Goal: Information Seeking & Learning: Find specific fact

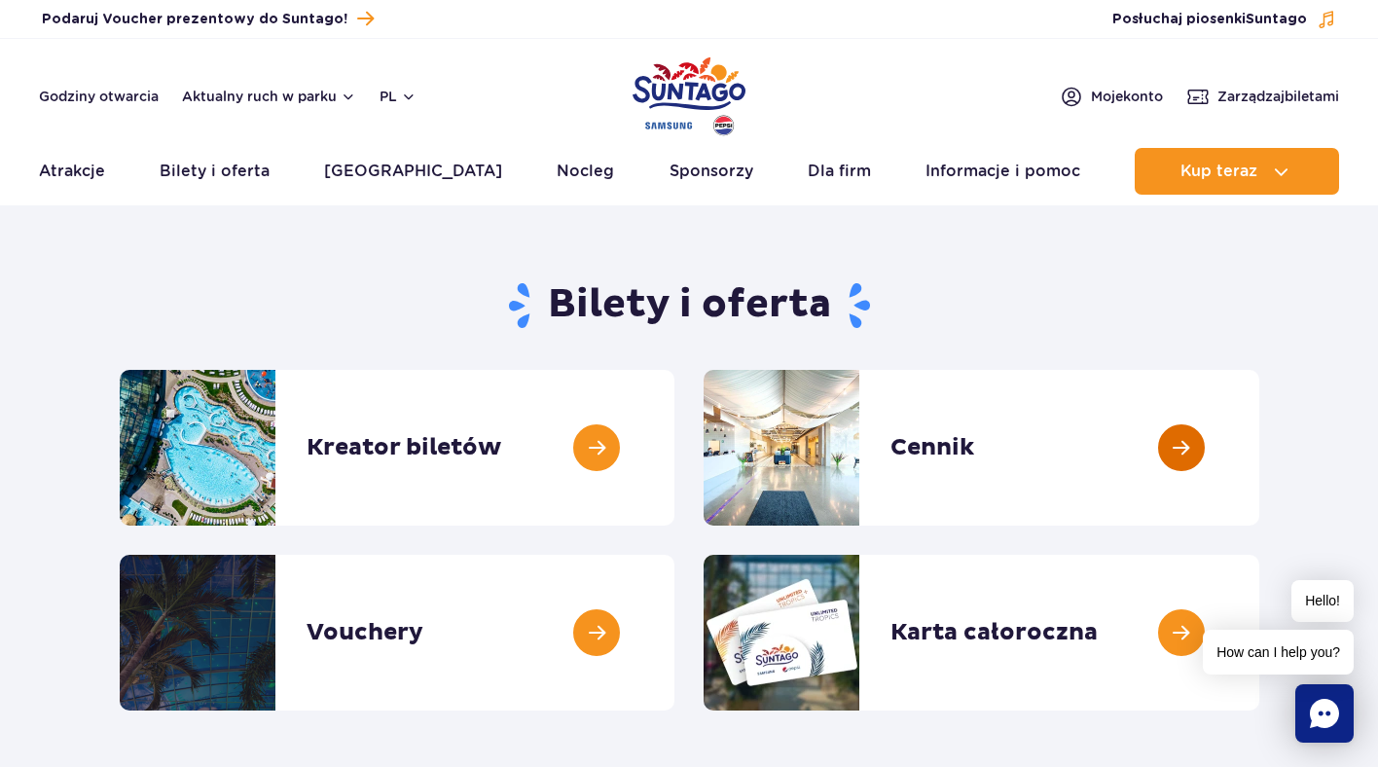
click at [1259, 468] on link at bounding box center [1259, 448] width 0 height 156
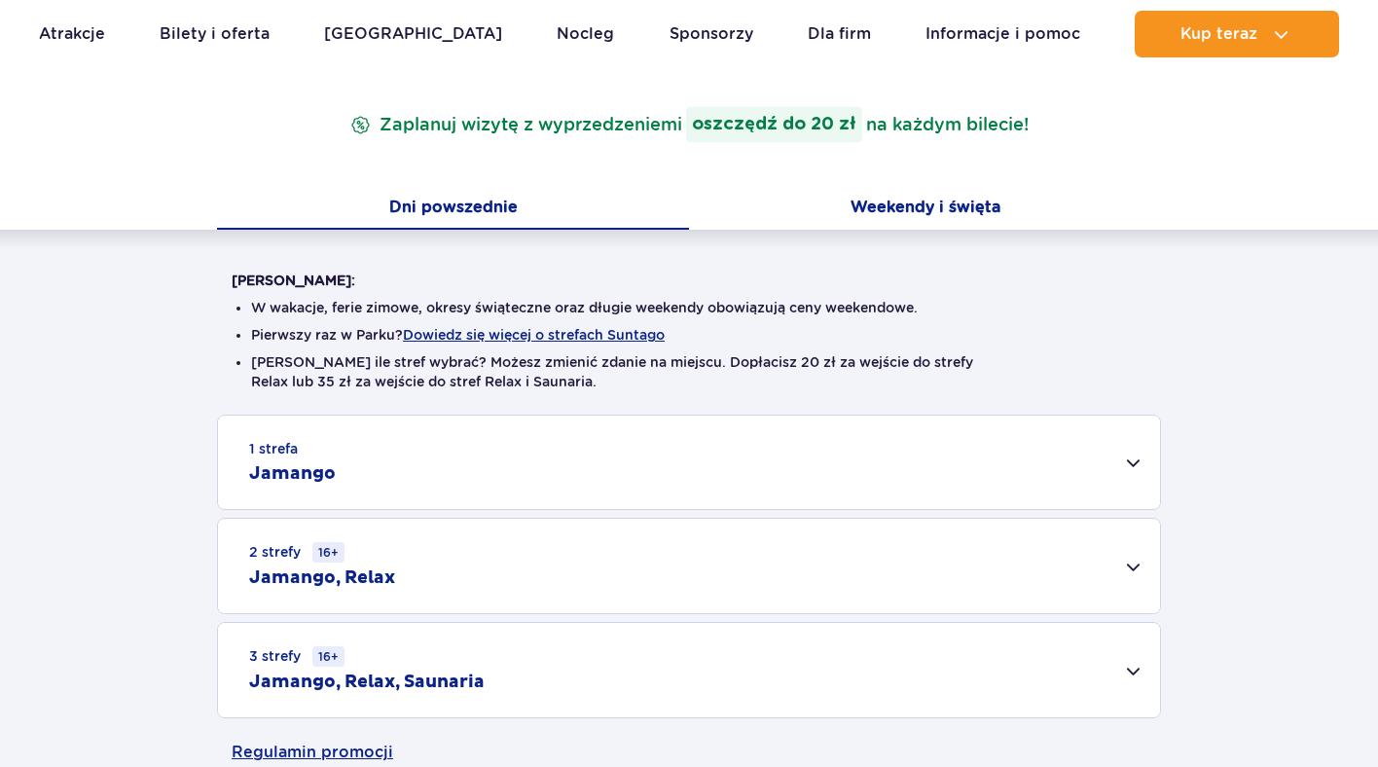
scroll to position [308, 0]
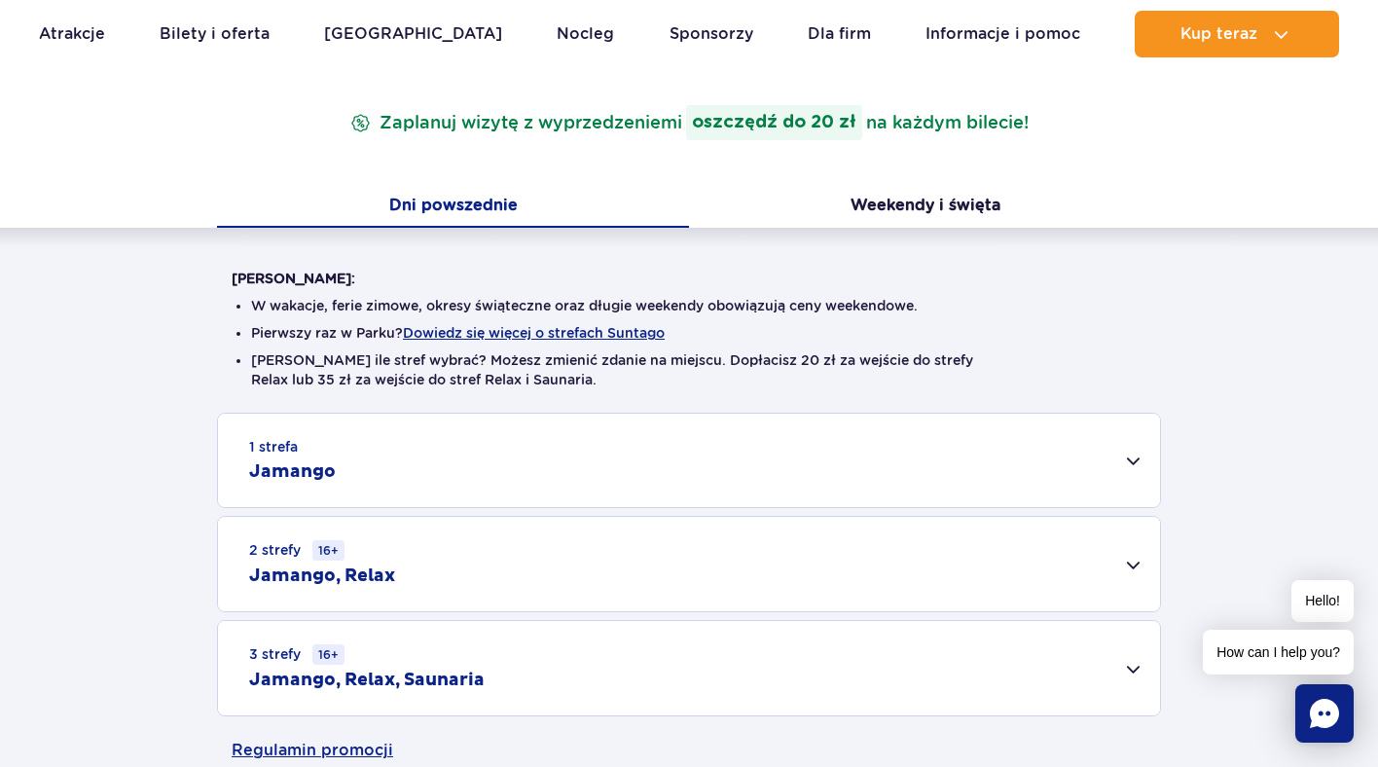
click at [1041, 622] on div "3 strefy 16+ Jamango, Relax, Saunaria" at bounding box center [689, 668] width 942 height 94
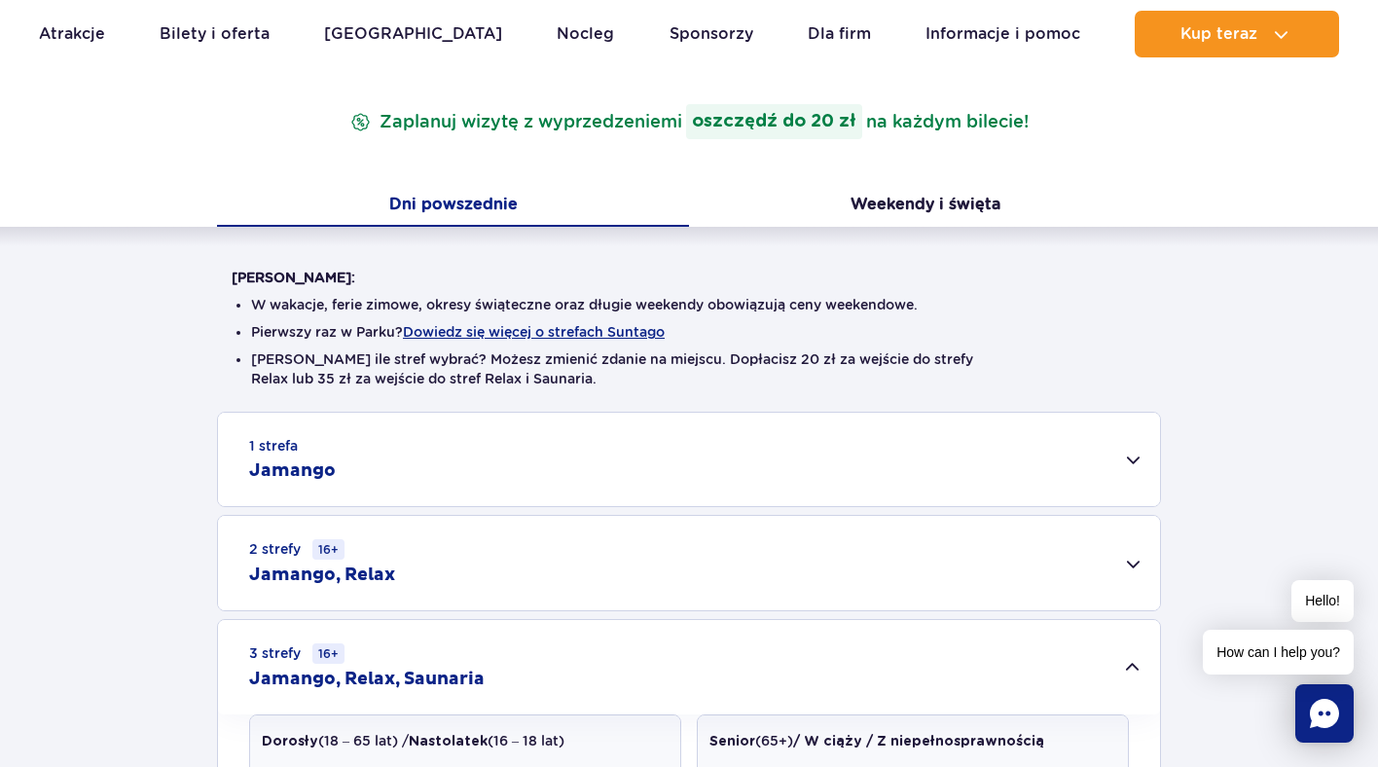
scroll to position [706, 0]
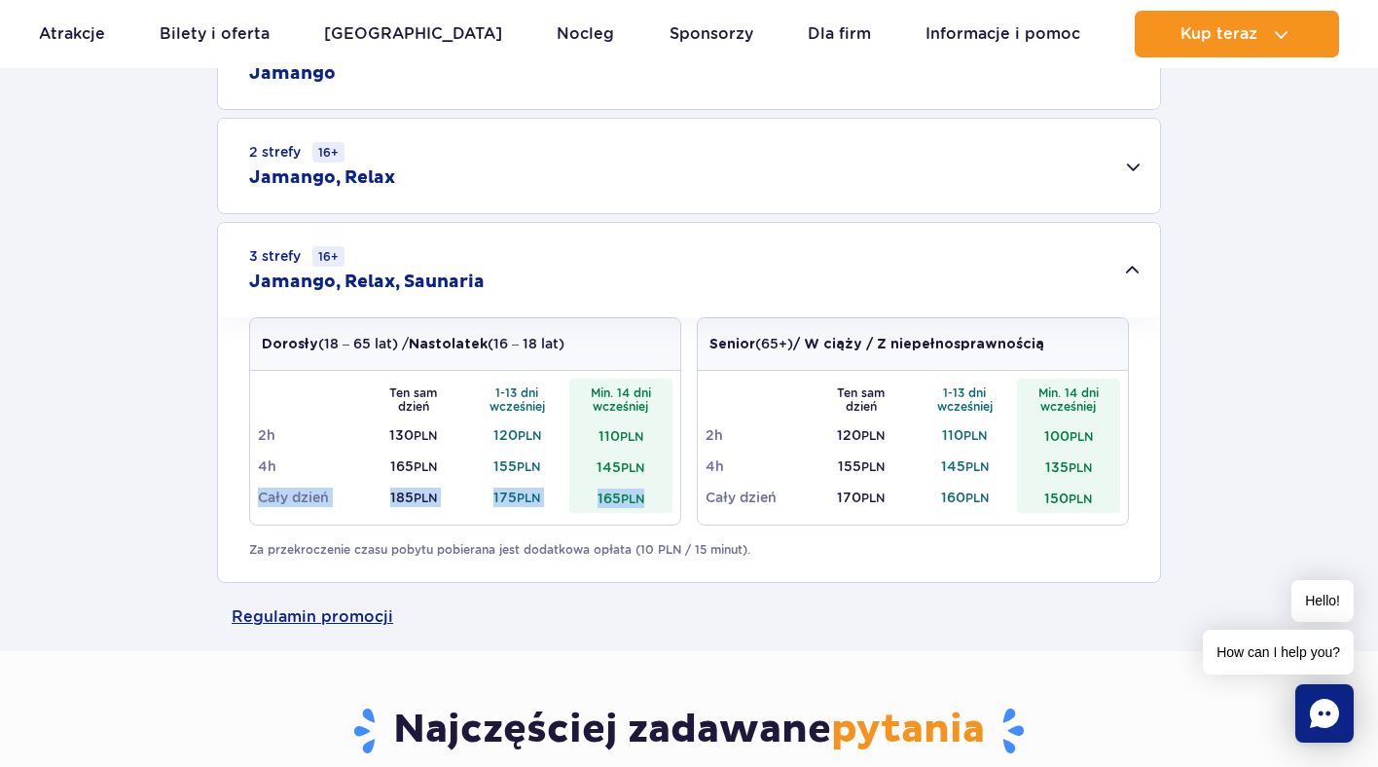
drag, startPoint x: 525, startPoint y: 497, endPoint x: 341, endPoint y: 488, distance: 184.2
click at [341, 488] on tr "Cały dzień 185 PLN 175 PLN 165 PLN" at bounding box center [465, 497] width 415 height 31
click at [341, 488] on td "Cały dzień" at bounding box center [310, 497] width 104 height 31
drag, startPoint x: 640, startPoint y: 500, endPoint x: 582, endPoint y: 497, distance: 58.5
click at [582, 497] on td "165 PLN" at bounding box center [621, 497] width 104 height 31
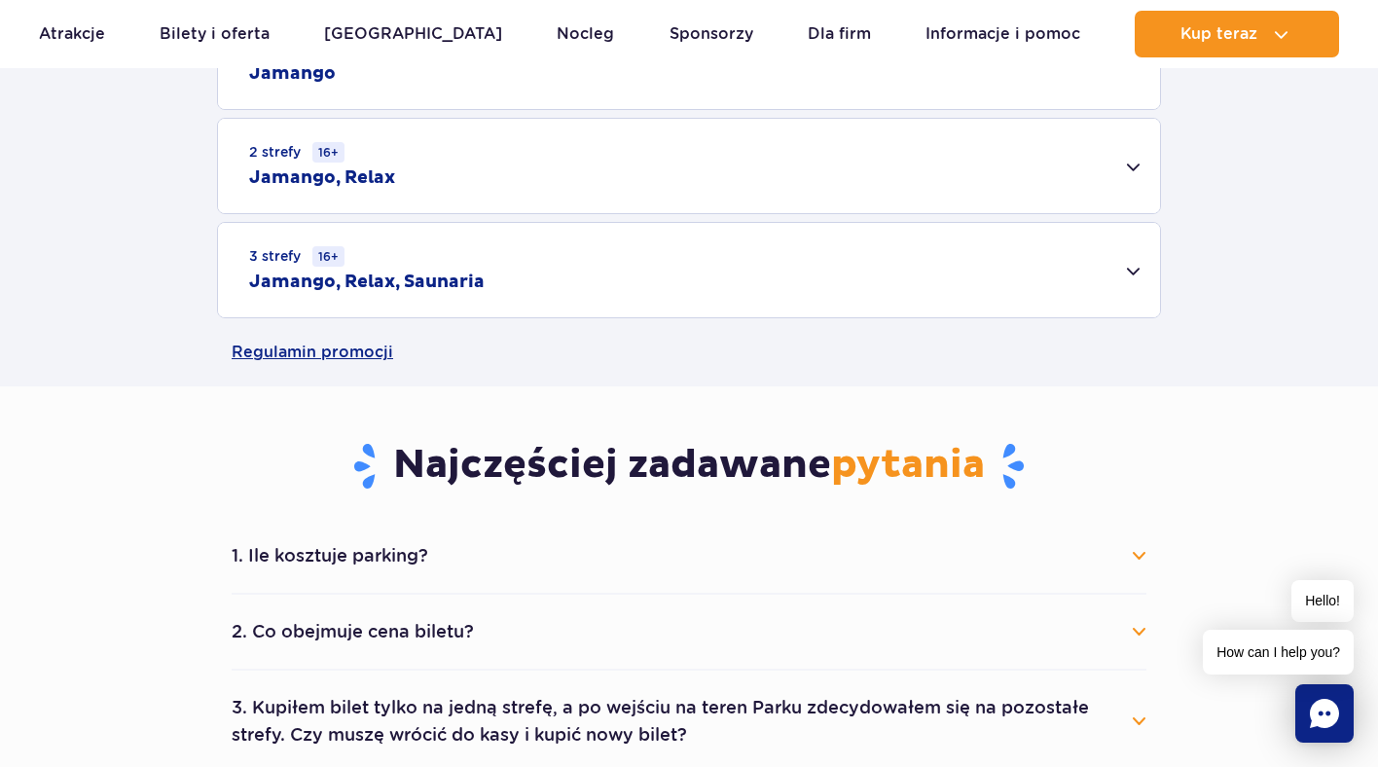
click at [468, 271] on h2 "Jamango, Relax, Saunaria" at bounding box center [366, 282] width 235 height 23
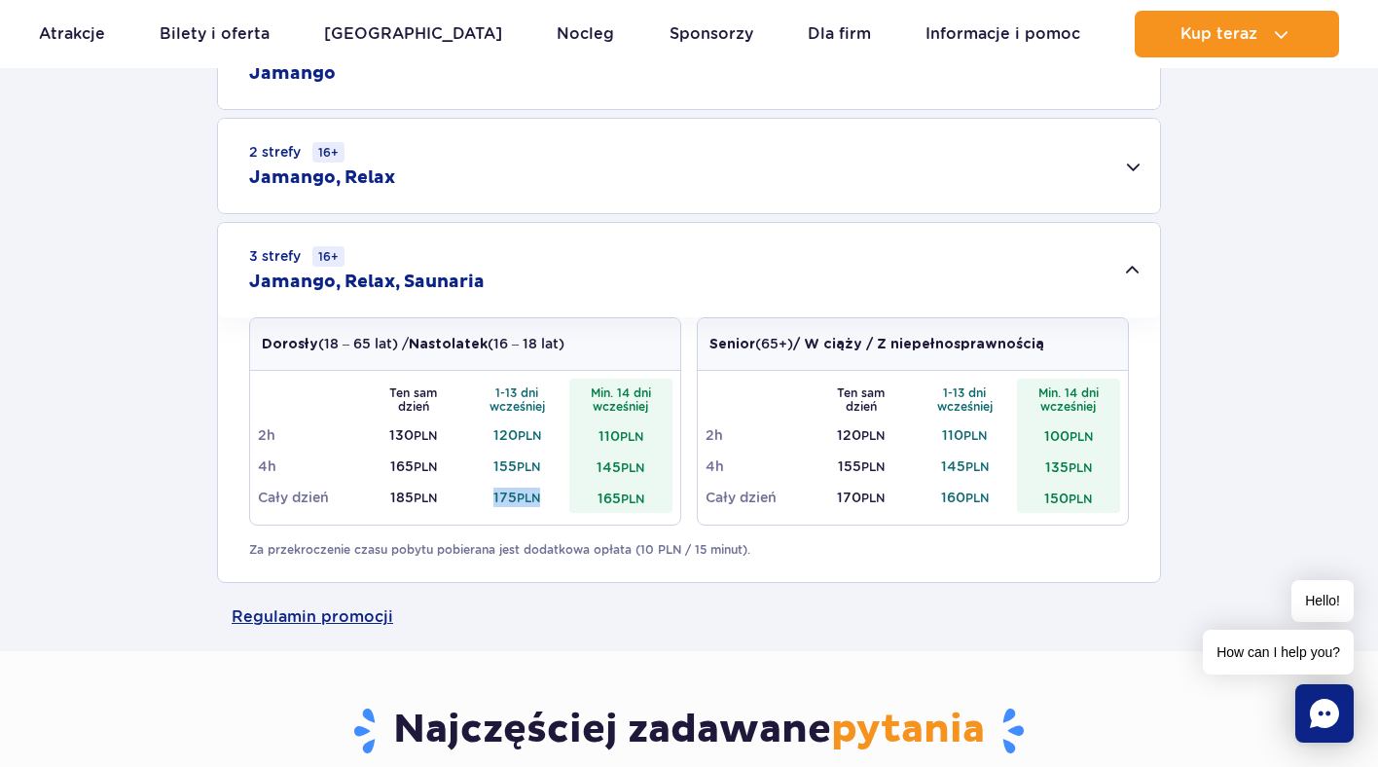
drag, startPoint x: 486, startPoint y: 497, endPoint x: 551, endPoint y: 496, distance: 65.2
click at [551, 496] on td "175 PLN" at bounding box center [517, 497] width 104 height 31
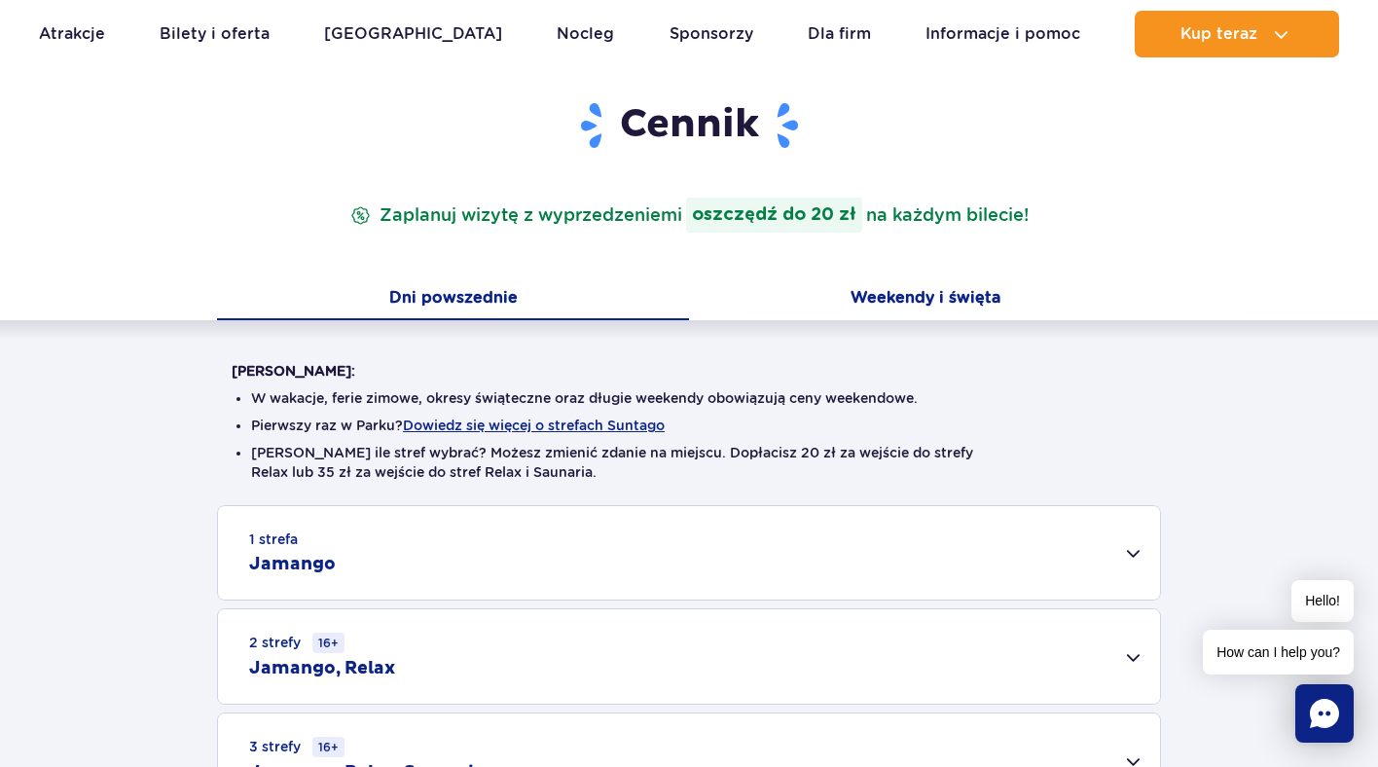
click at [945, 283] on button "Weekendy i święta" at bounding box center [925, 299] width 472 height 41
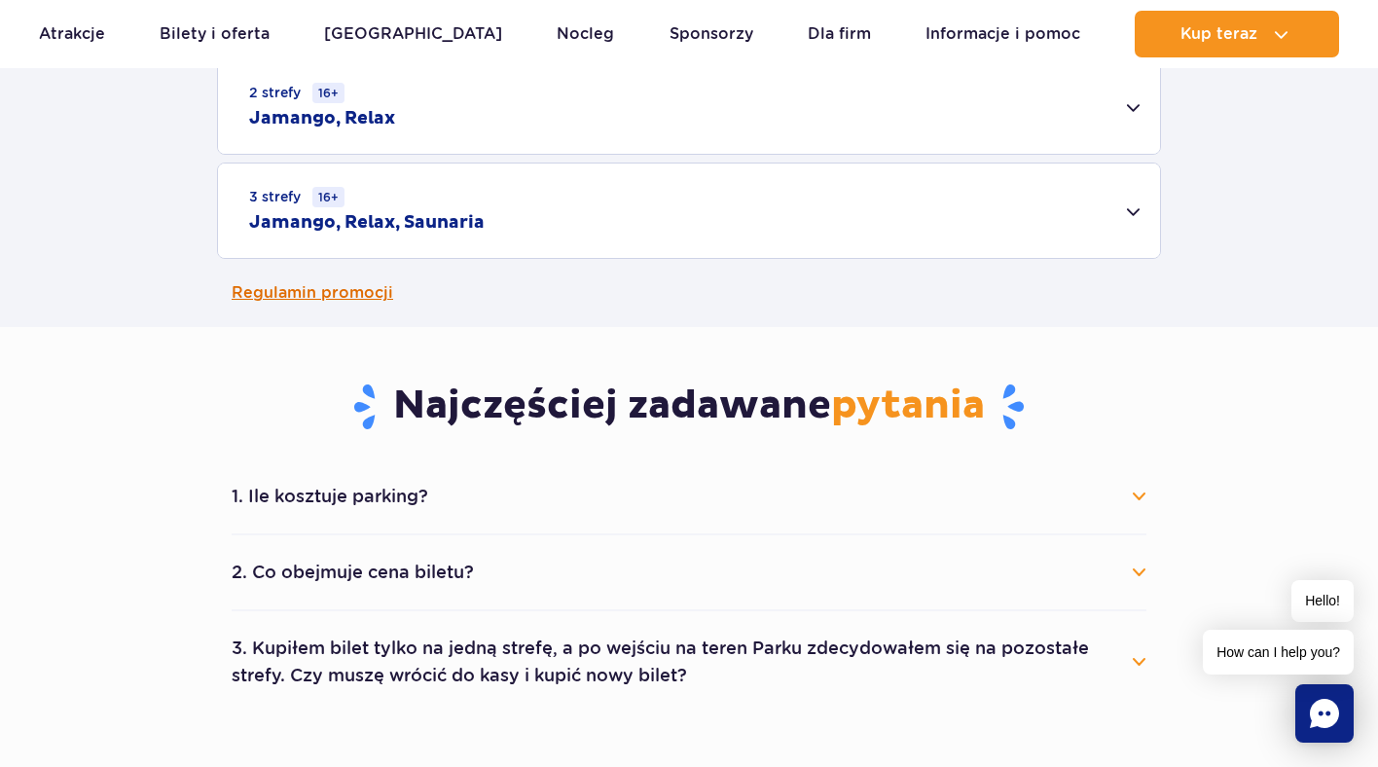
scroll to position [709, 0]
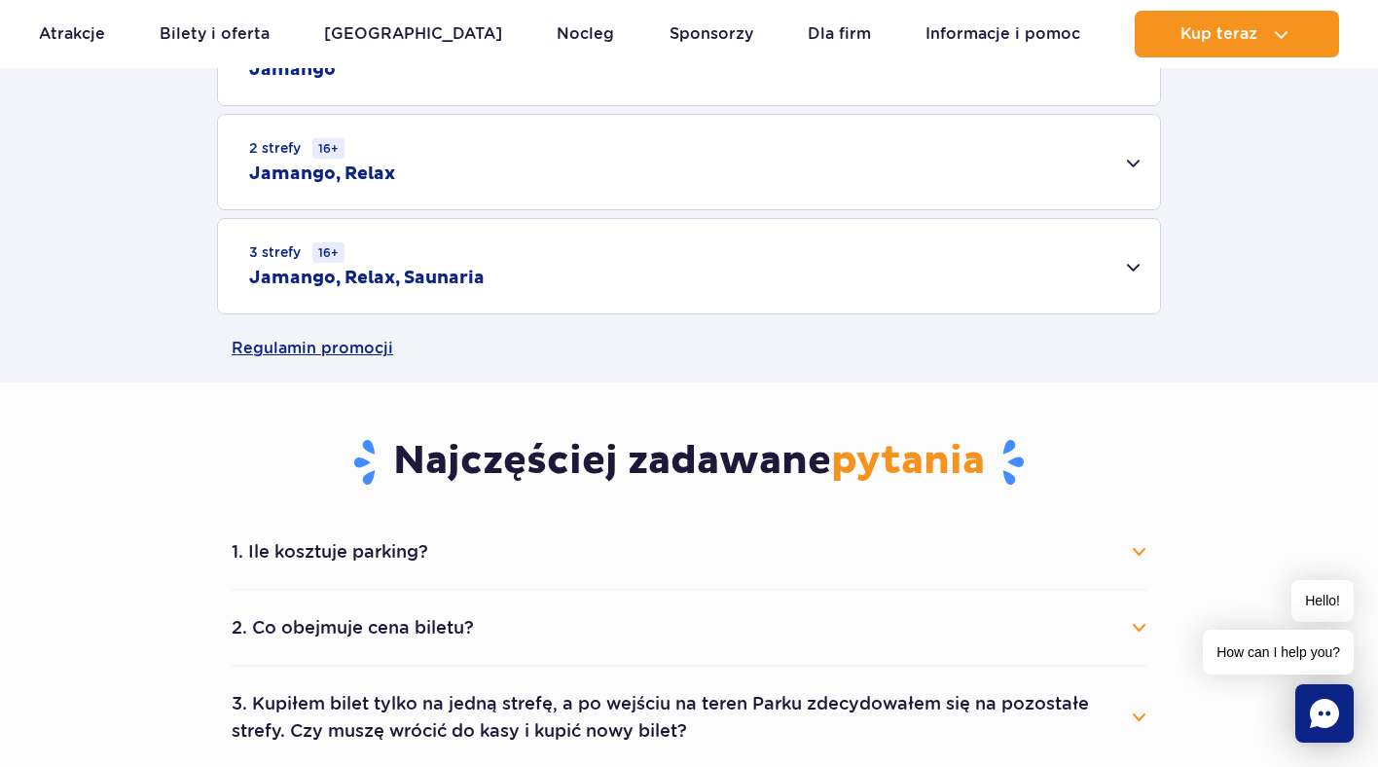
click at [603, 267] on div "3 strefy 16+ Jamango, Relax, Saunaria" at bounding box center [689, 266] width 942 height 94
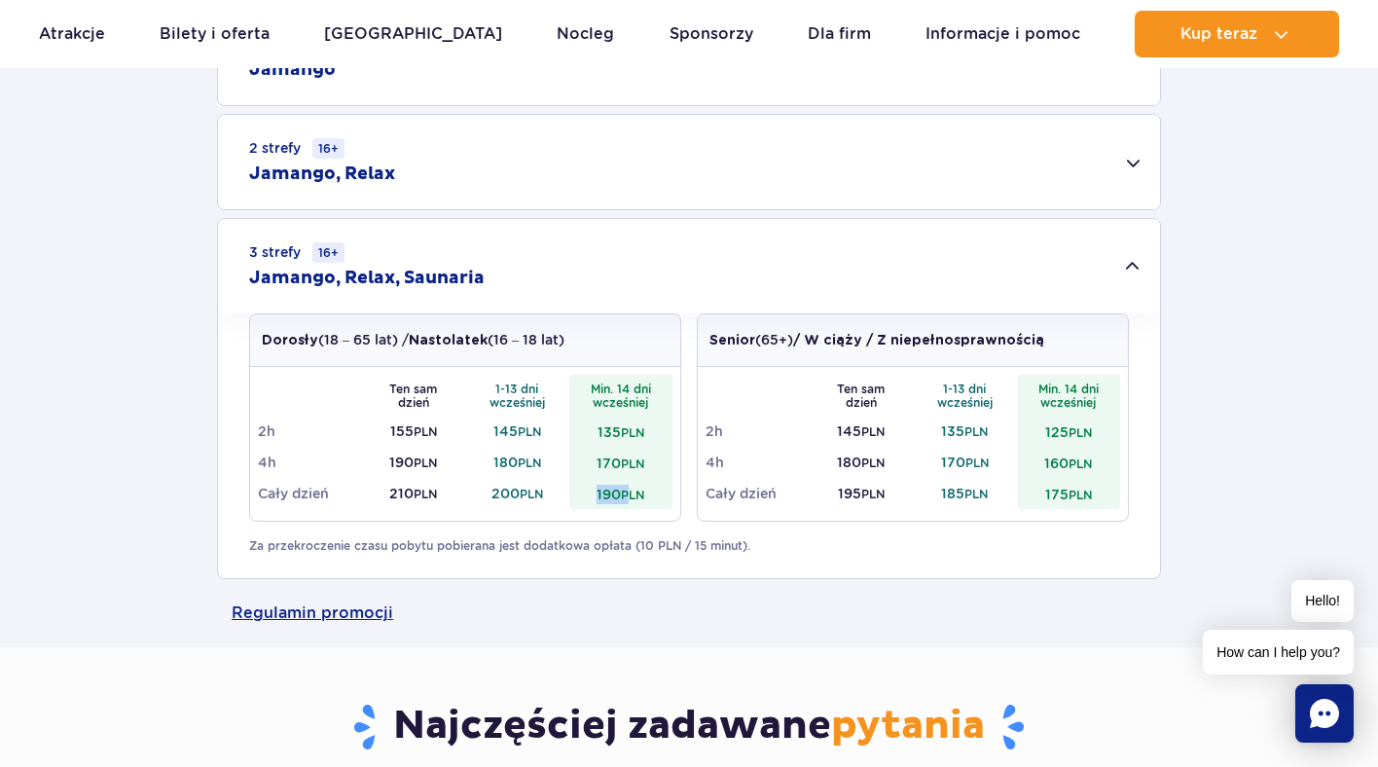
drag, startPoint x: 631, startPoint y: 500, endPoint x: 593, endPoint y: 496, distance: 38.2
click at [593, 496] on td "190 PLN" at bounding box center [621, 493] width 104 height 31
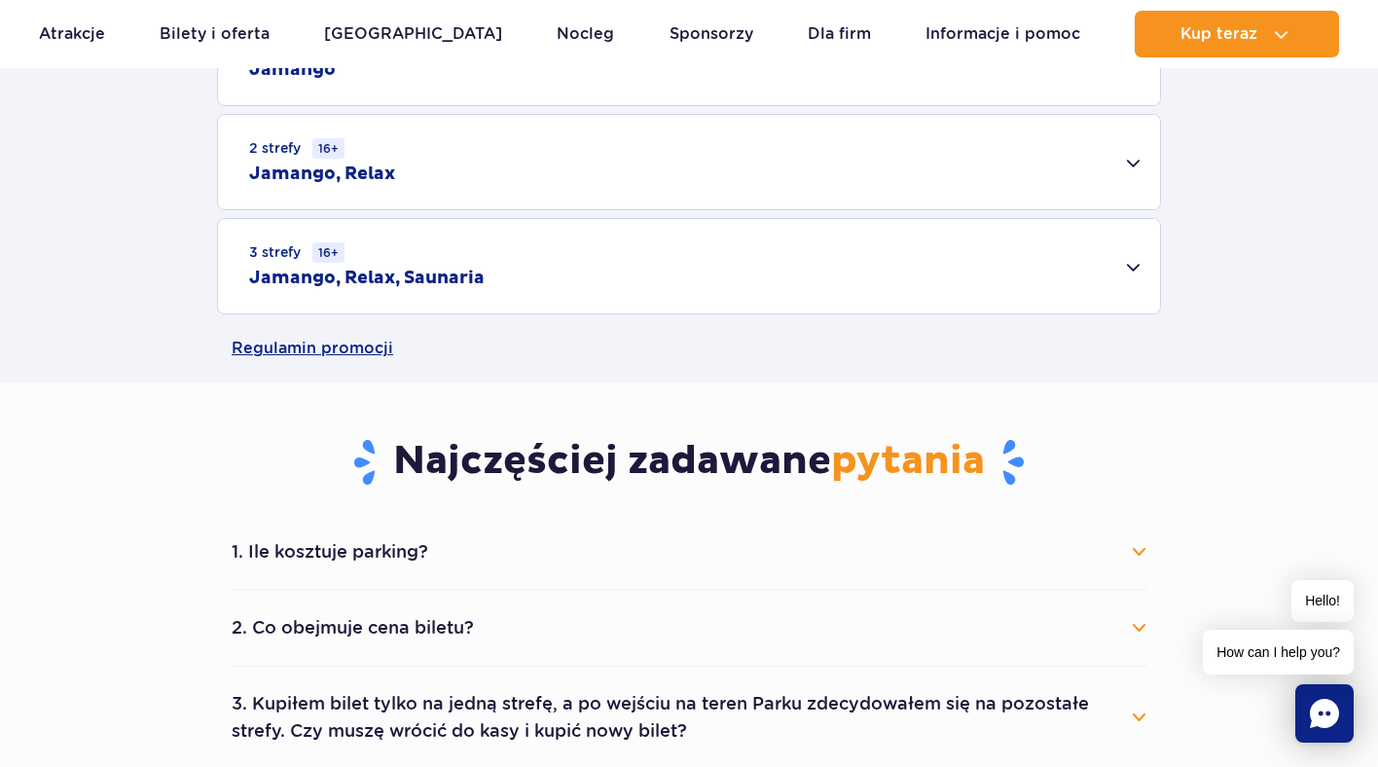
click at [551, 292] on div "3 strefy 16+ Jamango, Relax, Saunaria" at bounding box center [689, 266] width 942 height 94
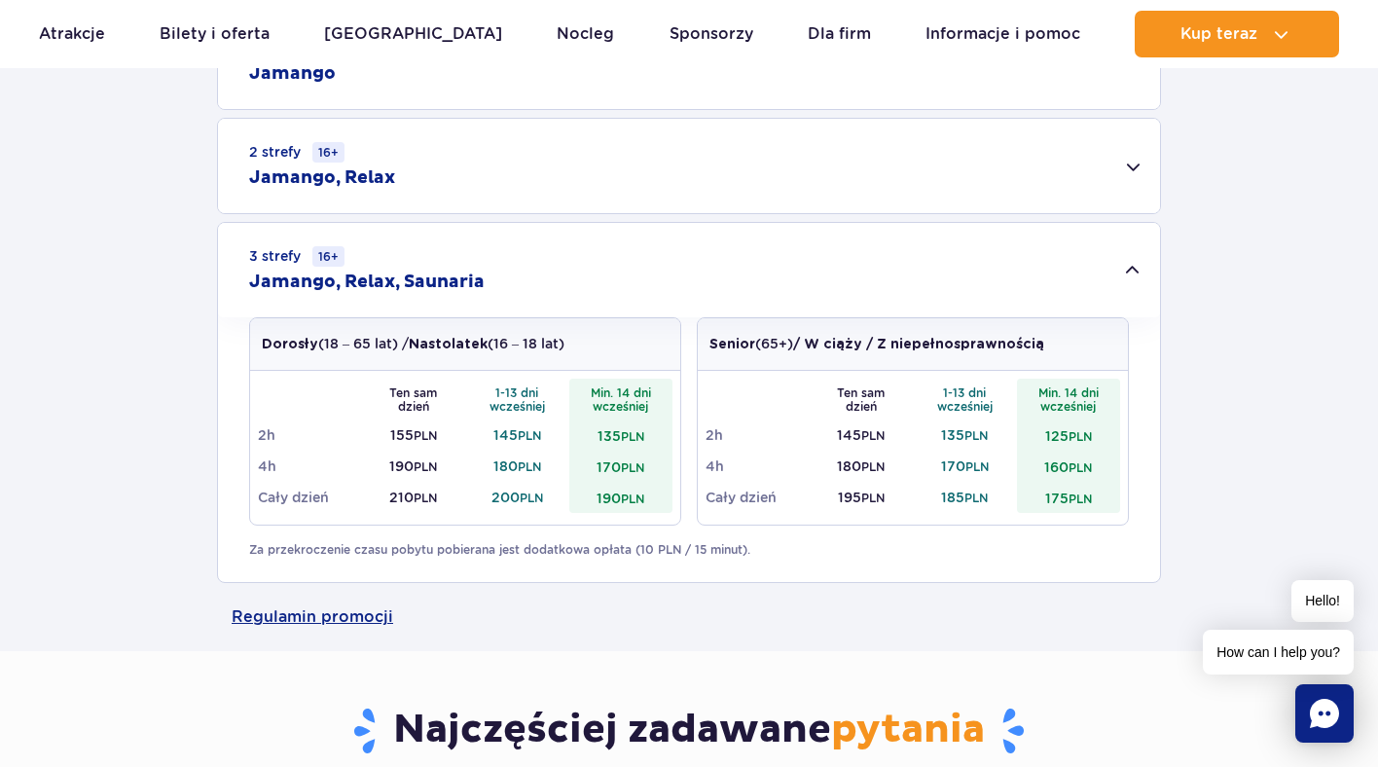
scroll to position [702, 0]
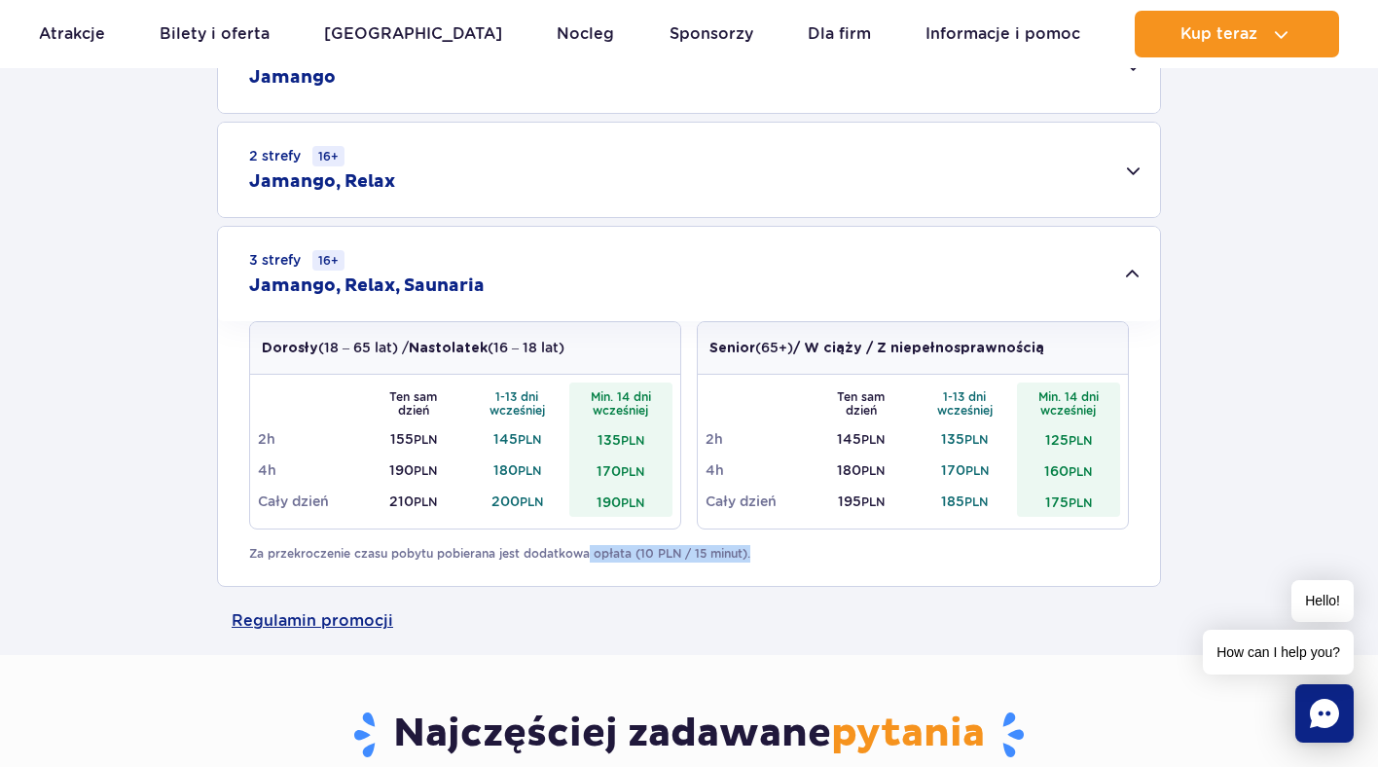
drag, startPoint x: 871, startPoint y: 559, endPoint x: 588, endPoint y: 553, distance: 283.2
click at [588, 553] on p "Za przekroczenie czasu pobytu pobierana jest dodatkowa opłata (10 PLN / 15 minu…" at bounding box center [689, 554] width 880 height 18
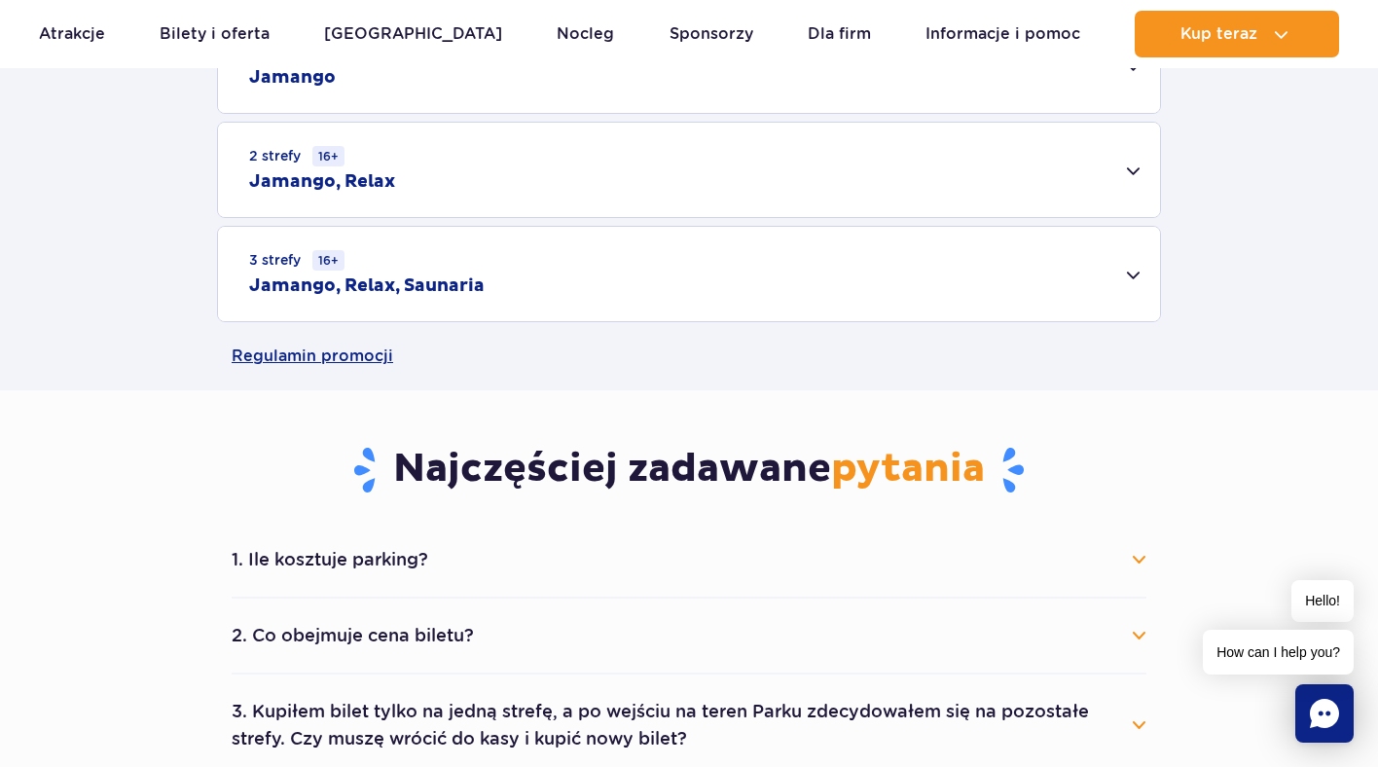
click at [588, 390] on div "Cennik Zaplanuj wizytę z wyprzedzeniem i oszczędź do 20 zł na każdym bilecie! D…" at bounding box center [688, 2] width 1407 height 777
click at [442, 199] on div "2 strefy 16+ Jamango, Relax" at bounding box center [689, 170] width 942 height 94
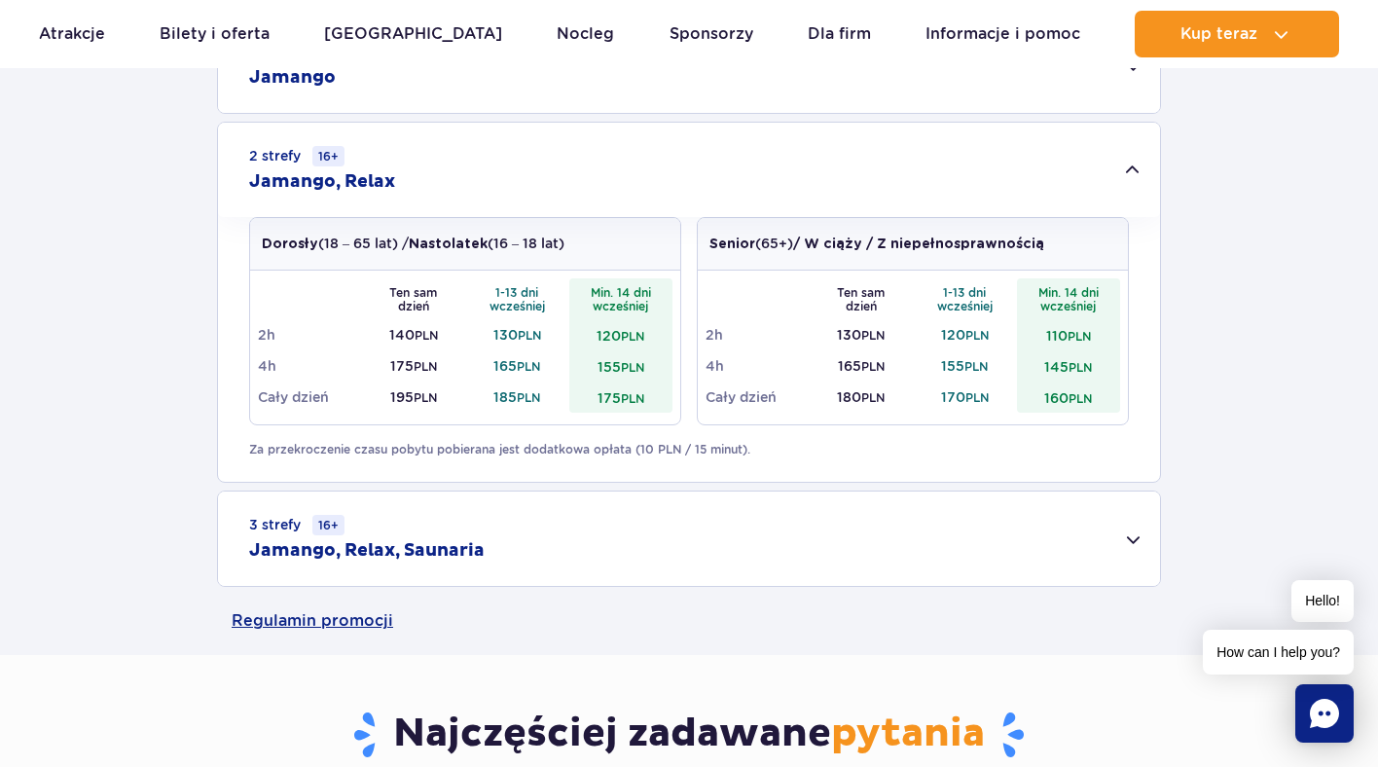
click at [596, 531] on div "3 strefy 16+ Jamango, Relax, Saunaria" at bounding box center [689, 538] width 942 height 94
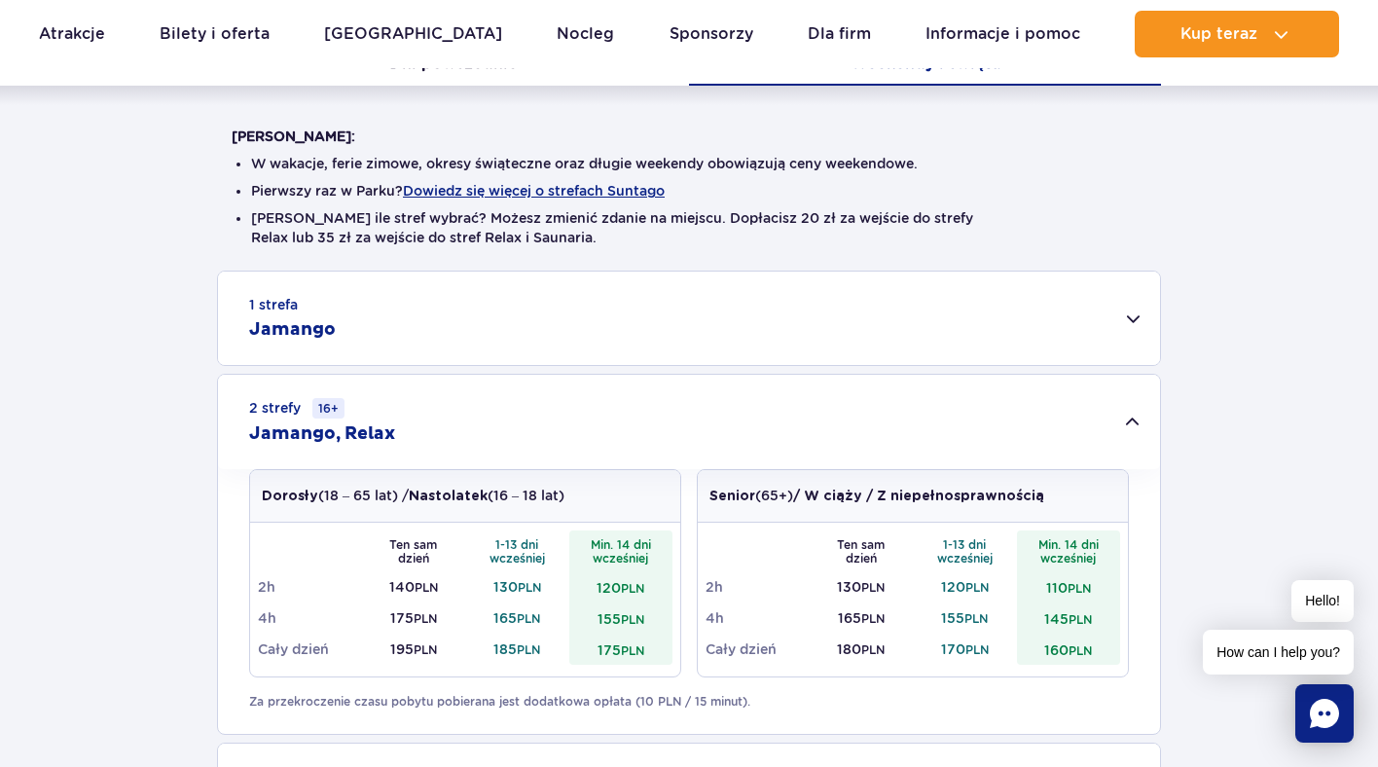
scroll to position [307, 0]
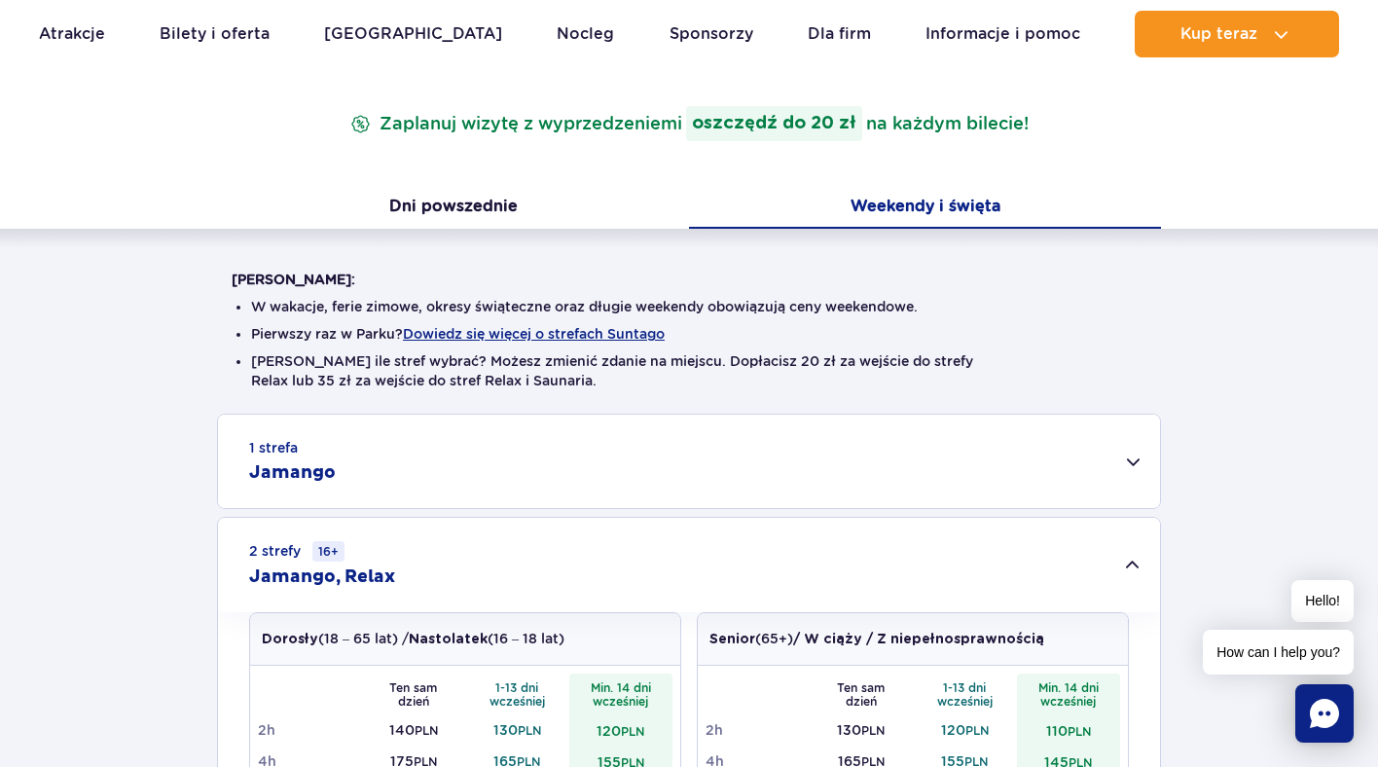
click at [421, 470] on div "1 strefa Jamango" at bounding box center [689, 461] width 942 height 93
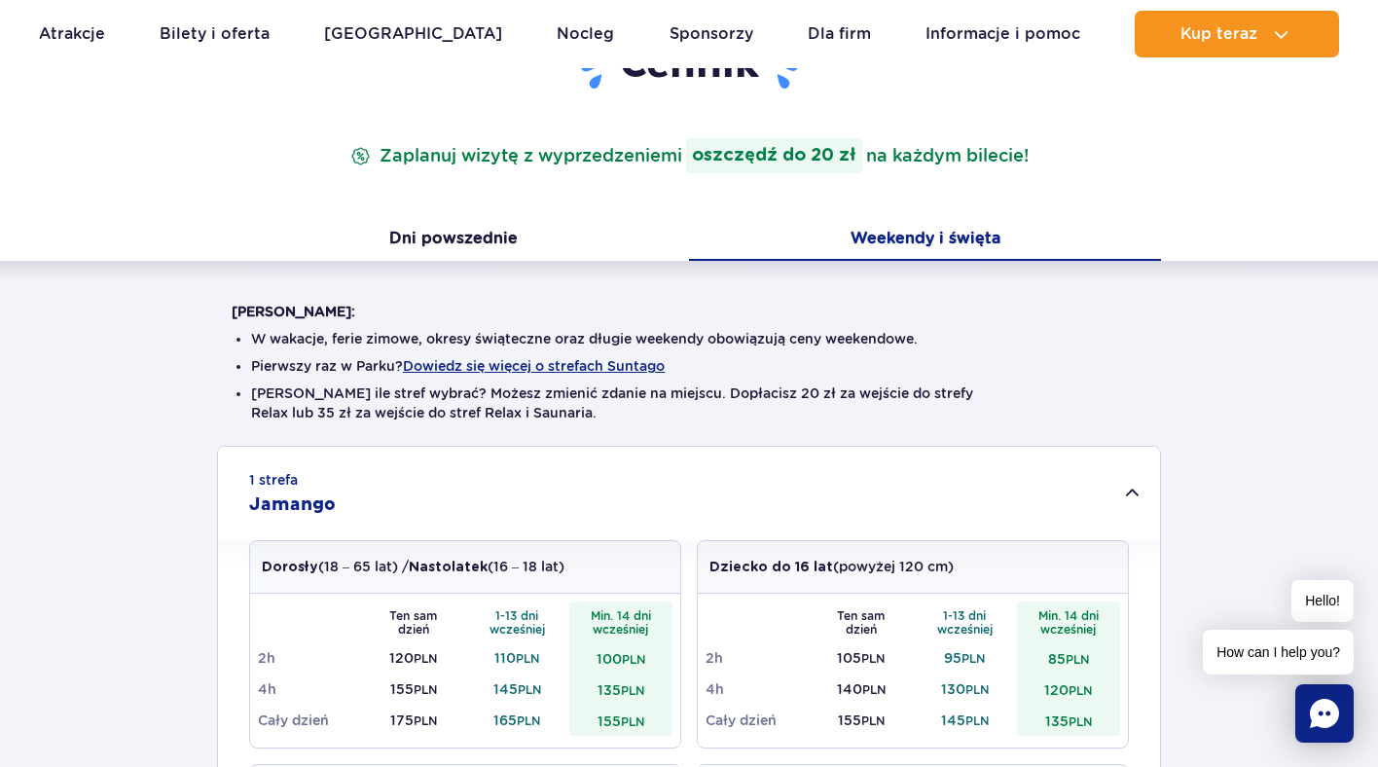
scroll to position [198, 0]
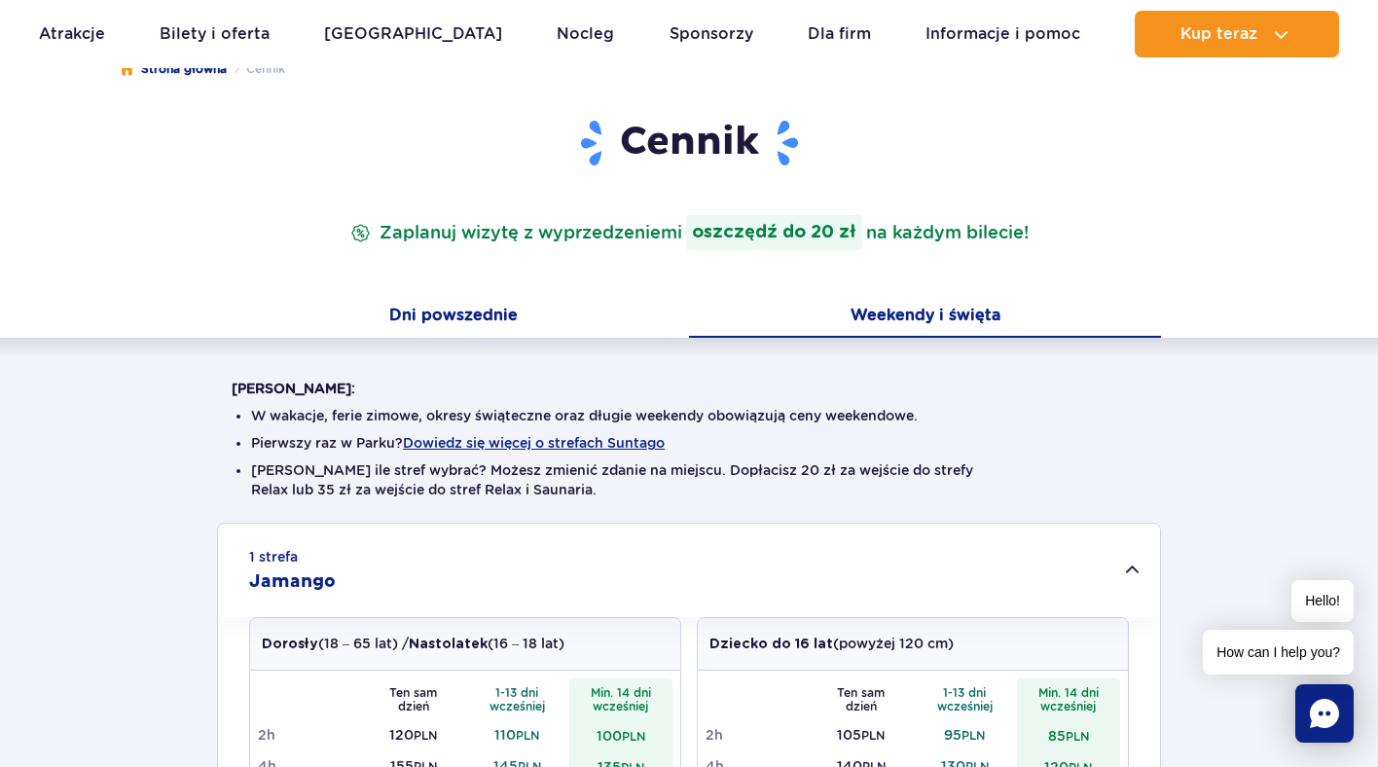
click at [491, 308] on button "Dni powszednie" at bounding box center [453, 317] width 472 height 41
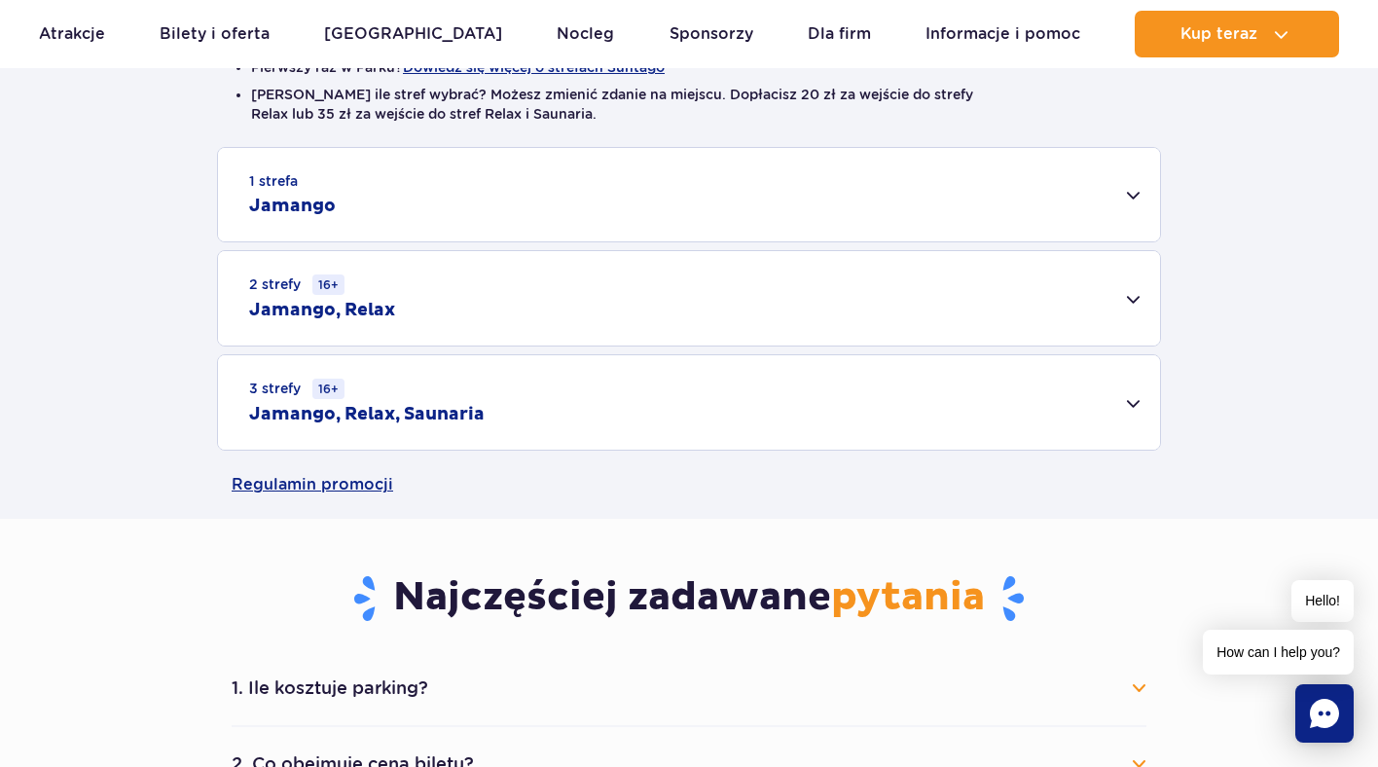
scroll to position [638, 0]
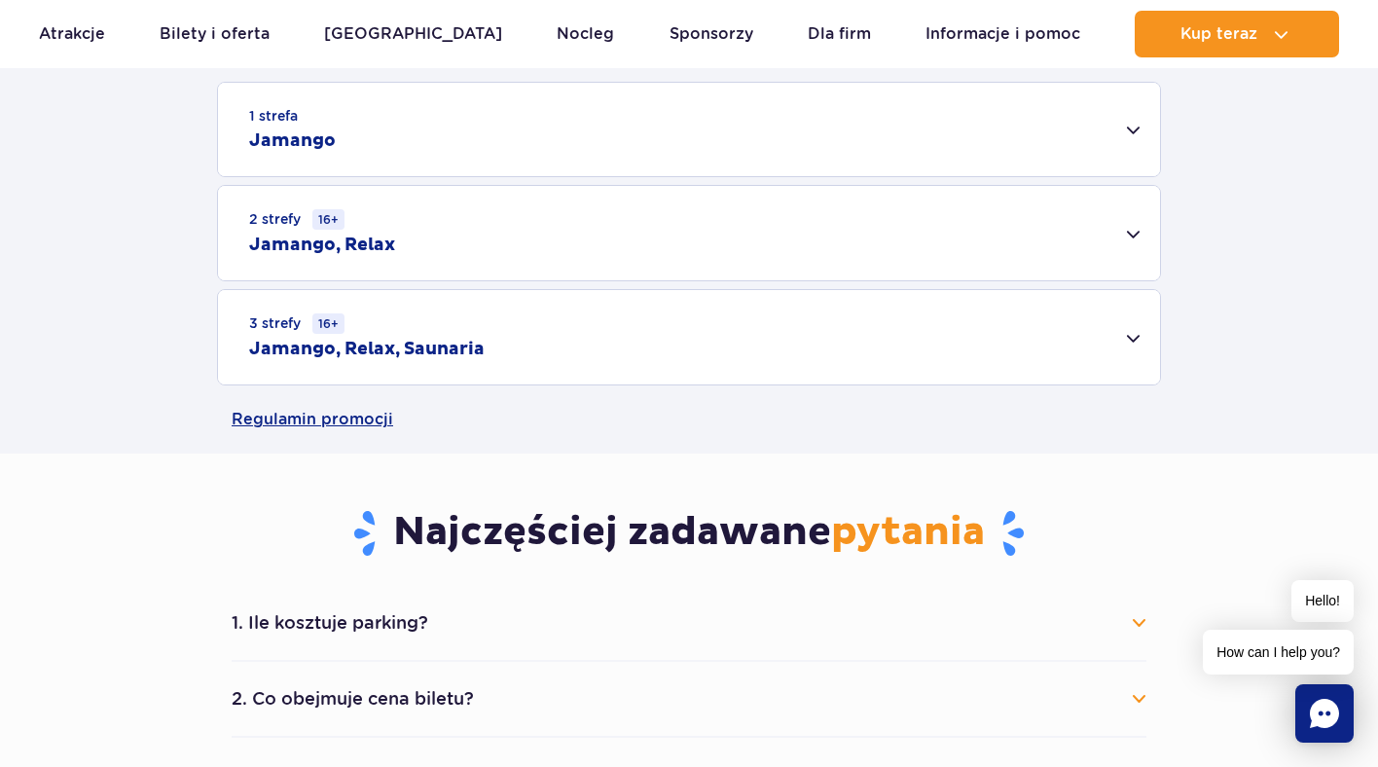
click at [349, 619] on button "1. Ile kosztuje parking?" at bounding box center [689, 622] width 915 height 43
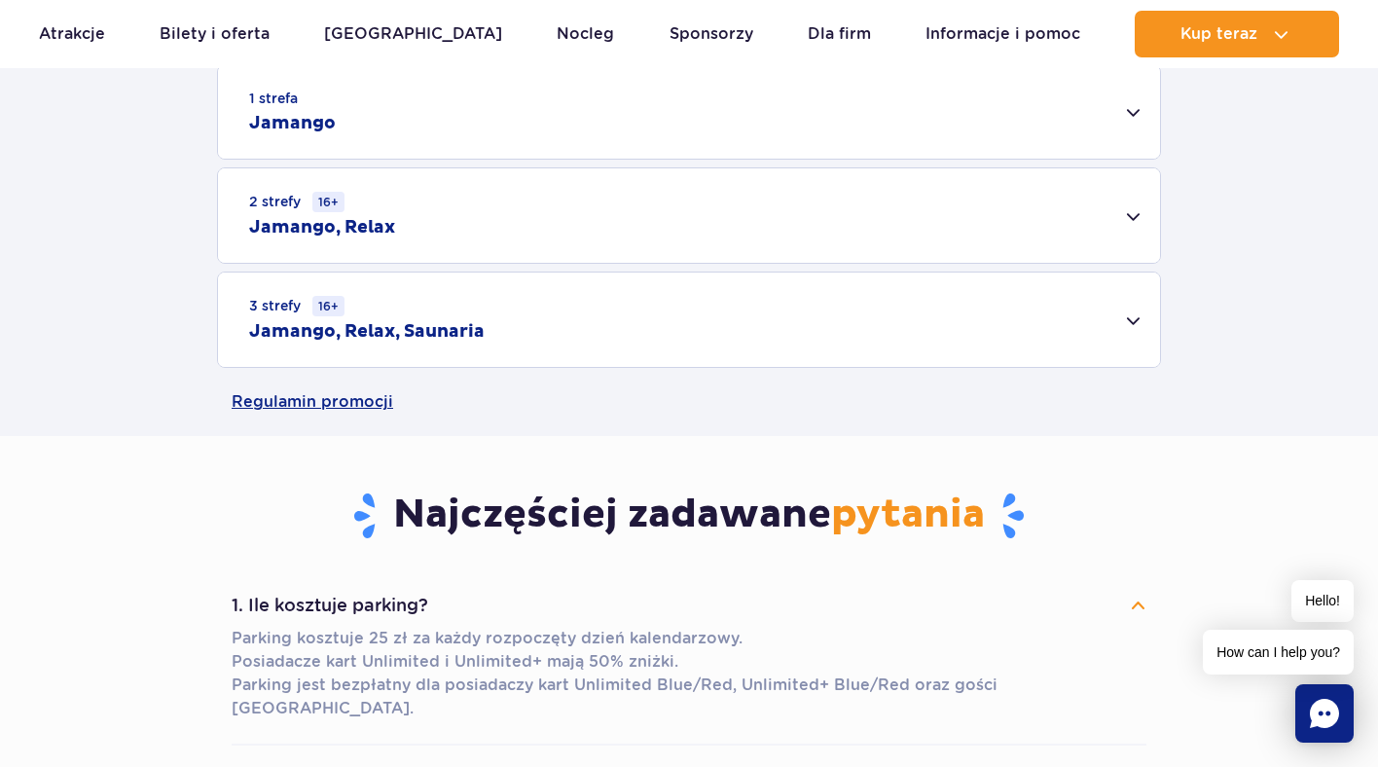
scroll to position [658, 0]
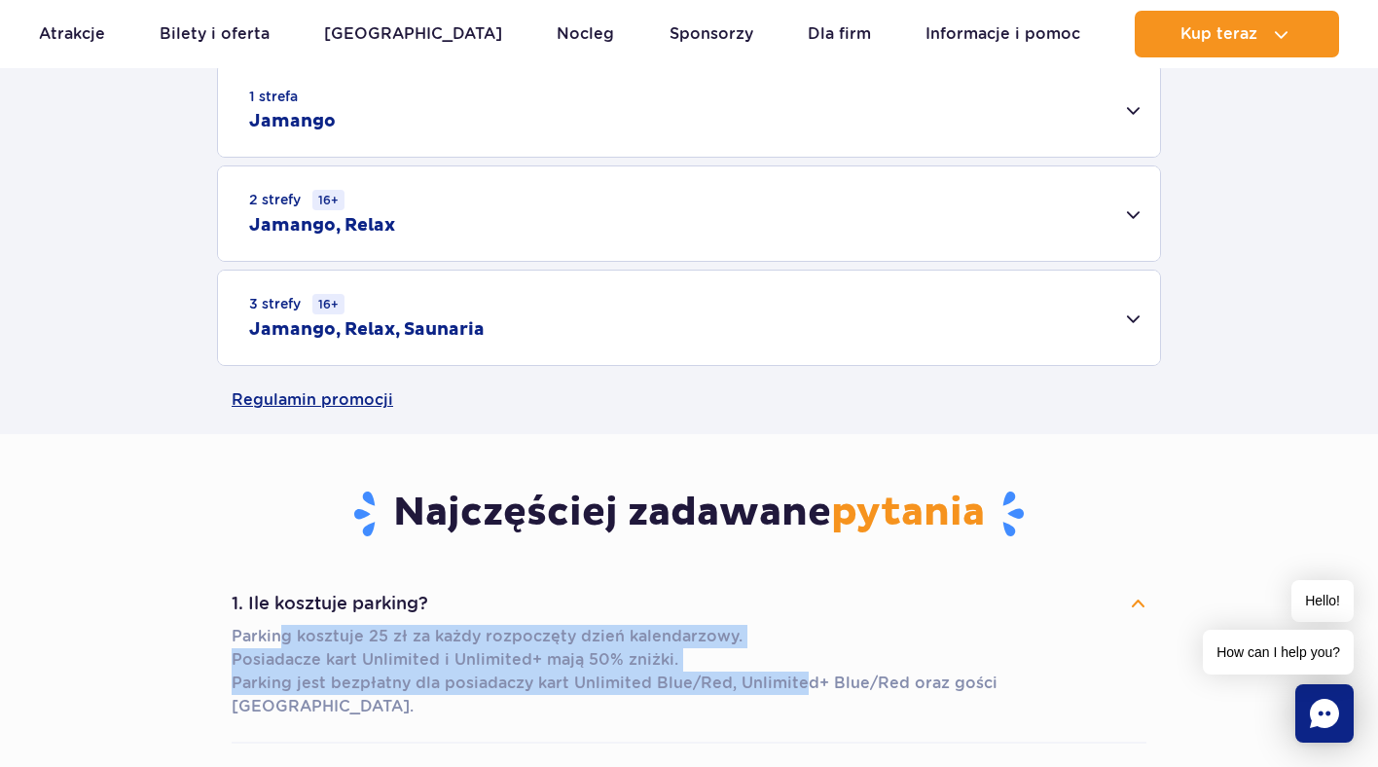
drag, startPoint x: 453, startPoint y: 633, endPoint x: 785, endPoint y: 668, distance: 333.6
click at [800, 686] on p "Parking kosztuje 25 zł za każdy rozpoczęty dzień kalendarzowy. Posiadacze kart …" at bounding box center [689, 671] width 915 height 93
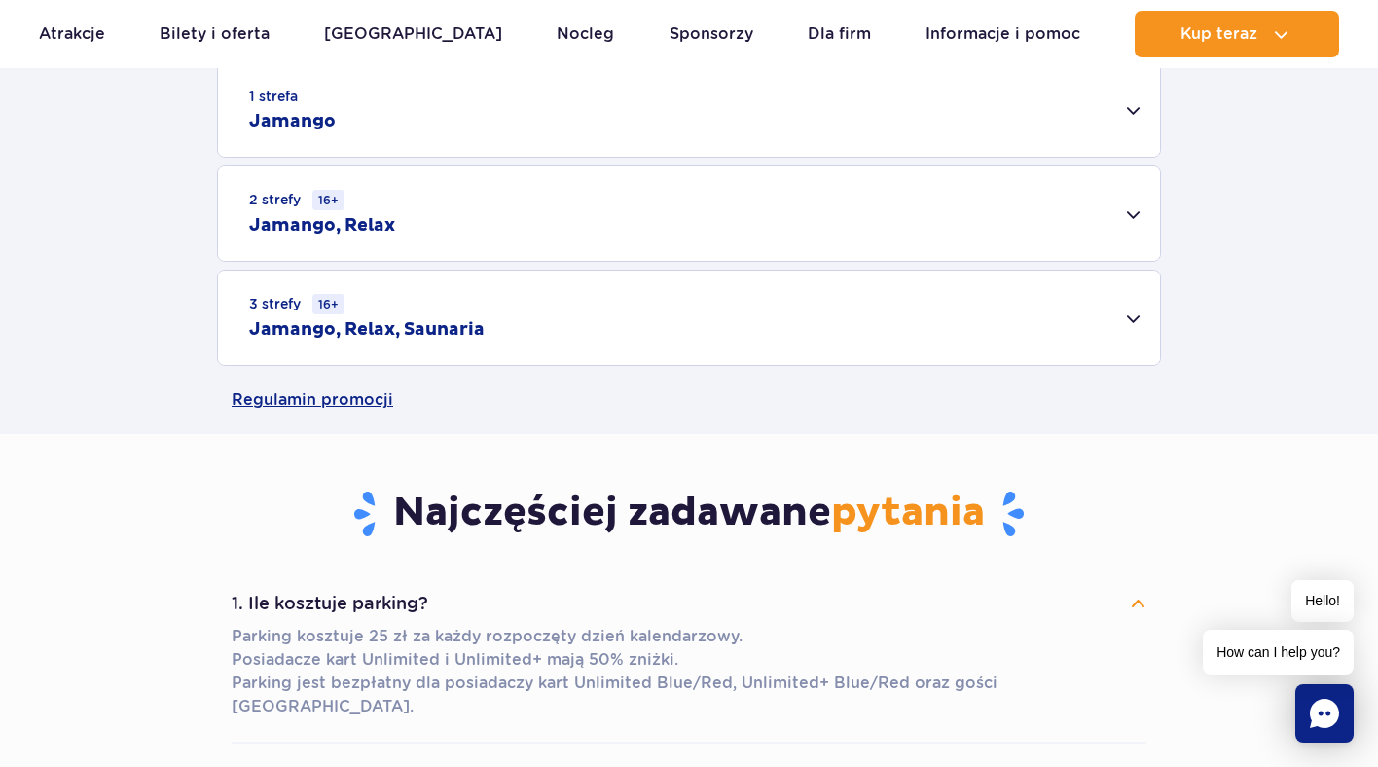
click at [551, 336] on div "3 strefy 16+ Jamango, Relax, Saunaria" at bounding box center [689, 318] width 942 height 94
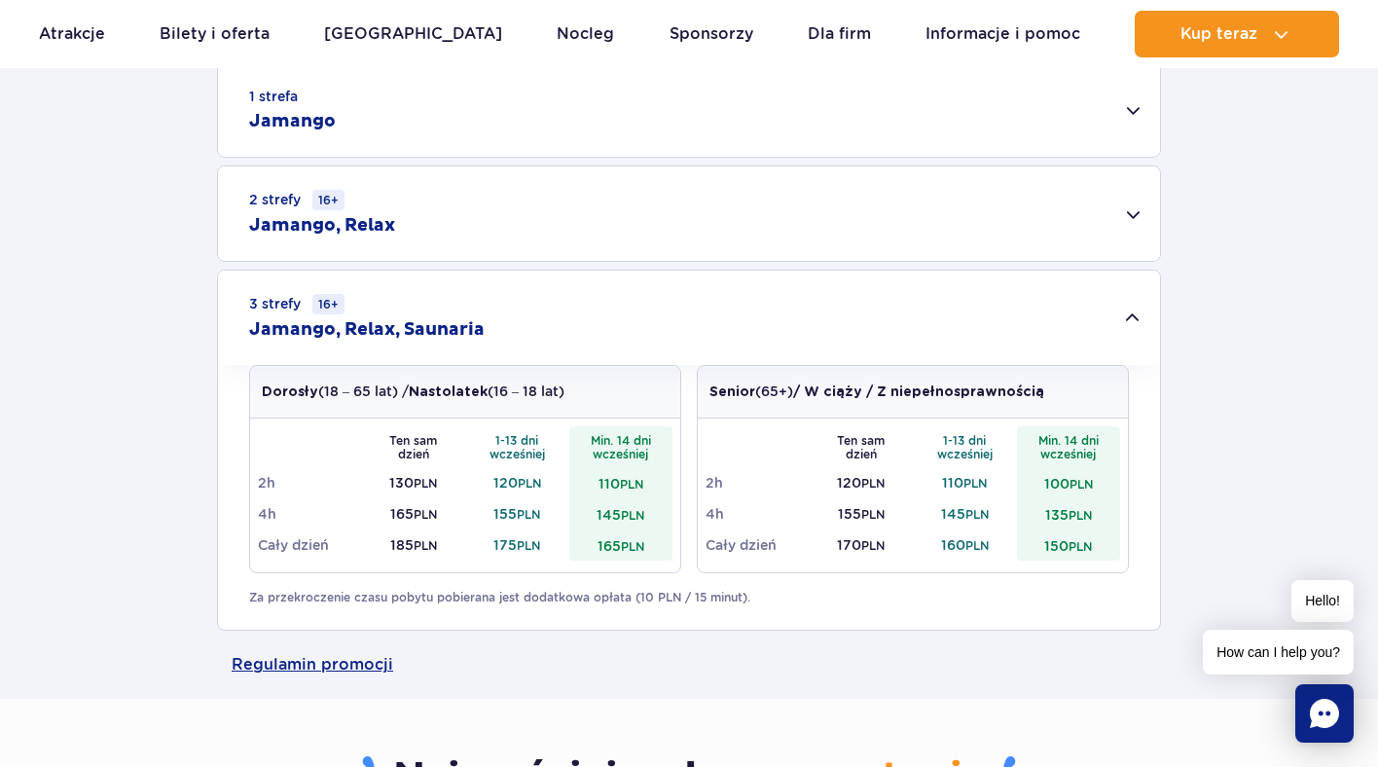
drag, startPoint x: 581, startPoint y: 547, endPoint x: 620, endPoint y: 547, distance: 38.9
click at [620, 547] on td "165 PLN" at bounding box center [621, 544] width 104 height 31
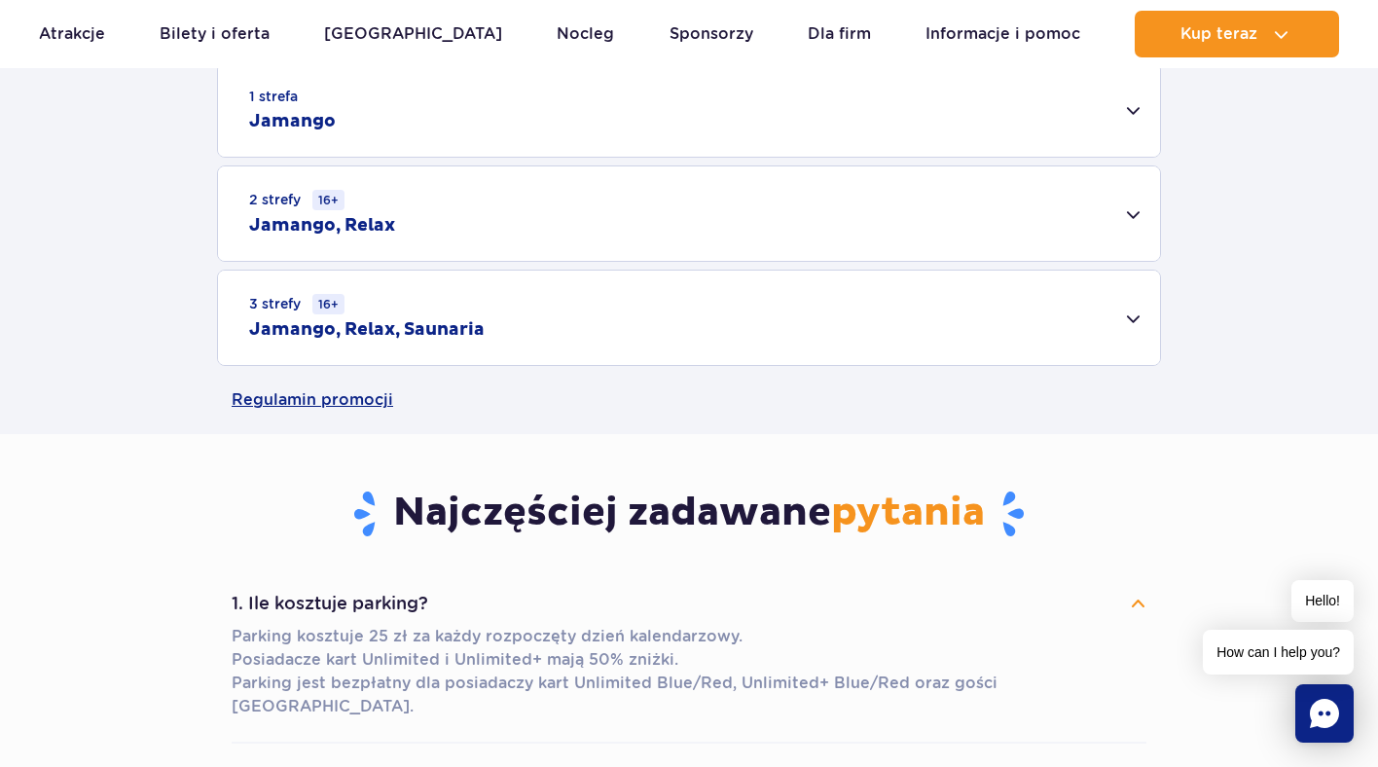
click at [587, 340] on div "3 strefy 16+ Jamango, Relax, Saunaria" at bounding box center [689, 318] width 942 height 94
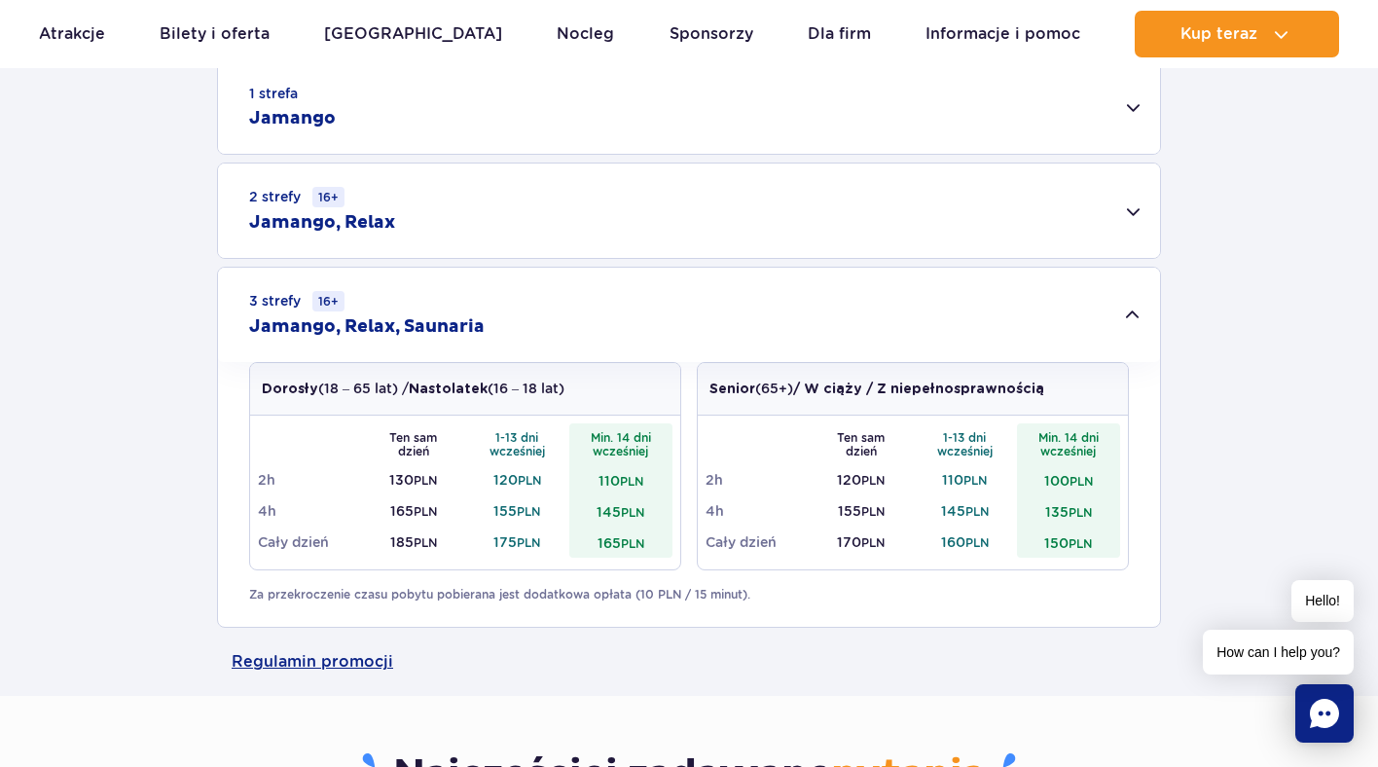
scroll to position [662, 0]
